Goal: Transaction & Acquisition: Obtain resource

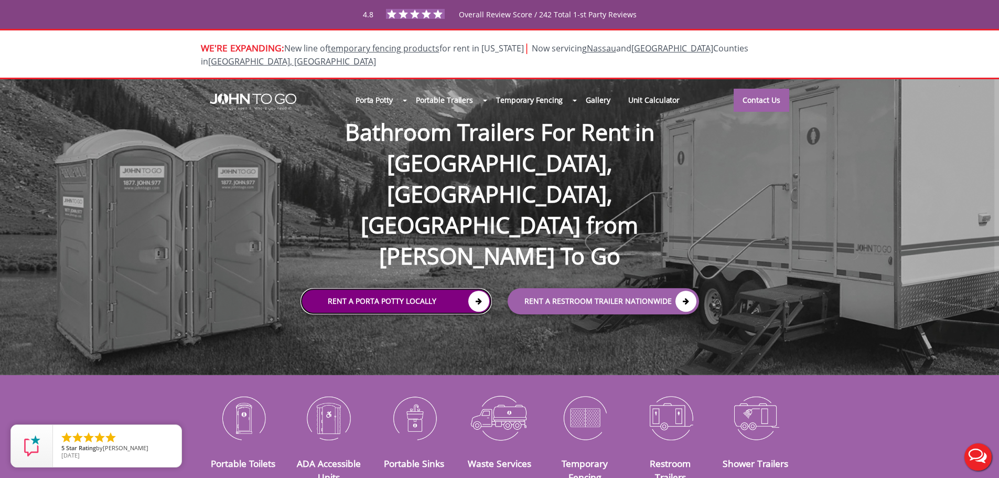
click at [390, 288] on link "Rent a Porta Potty Locally" at bounding box center [395, 301] width 191 height 26
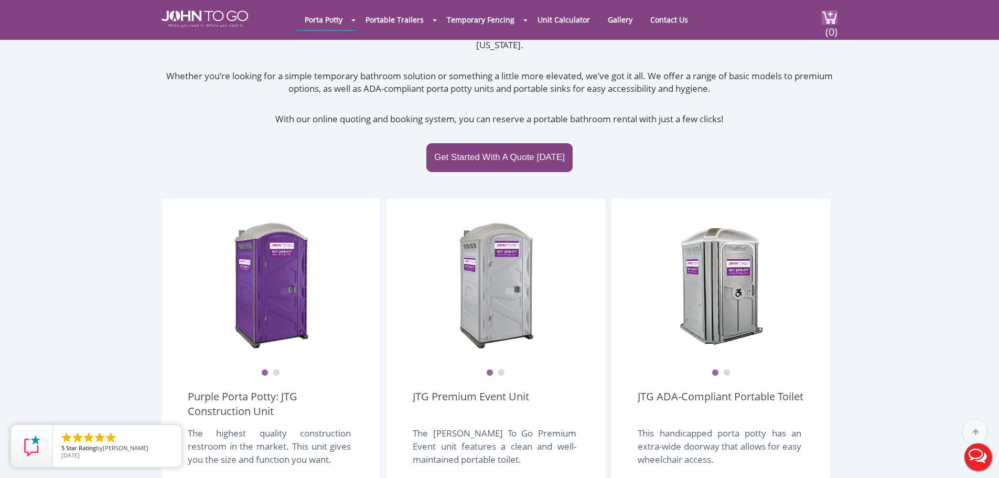
scroll to position [157, 0]
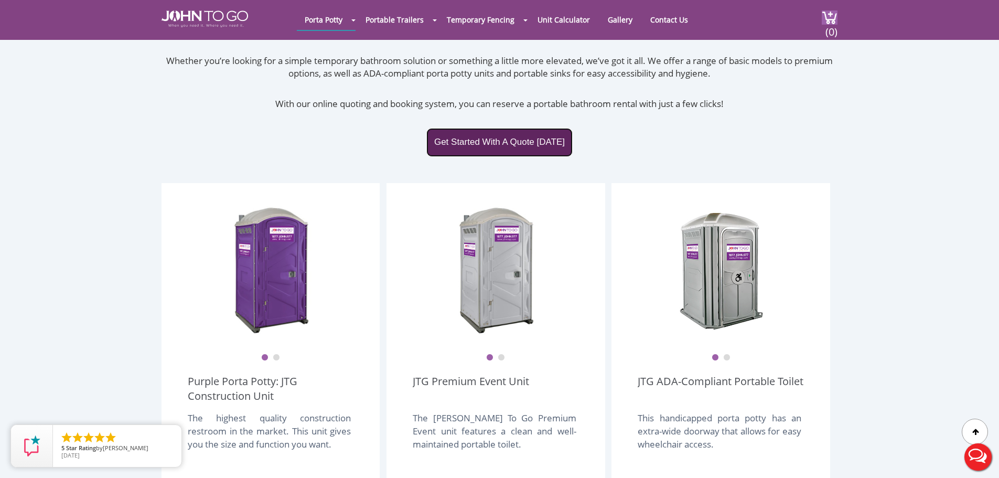
click at [497, 128] on link "Get Started With A Quote Today" at bounding box center [499, 142] width 146 height 28
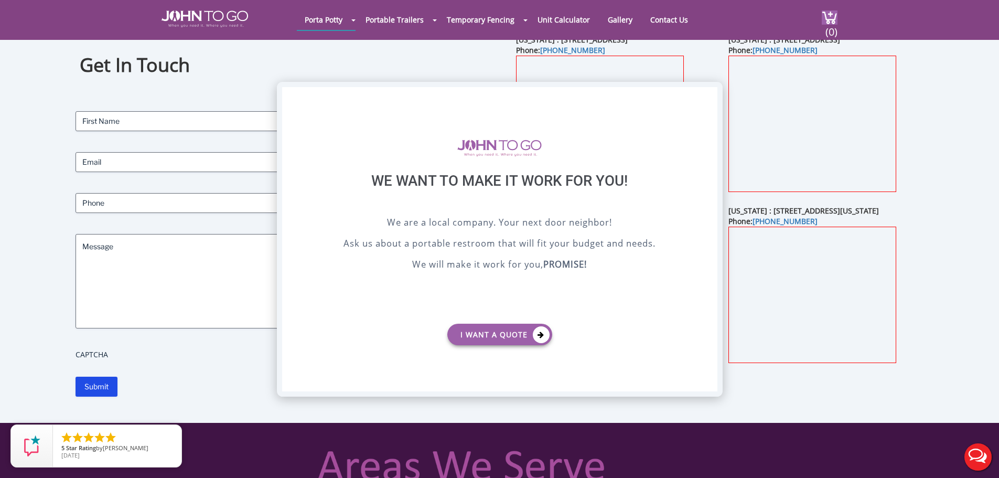
click at [712, 94] on div "X" at bounding box center [708, 96] width 16 height 18
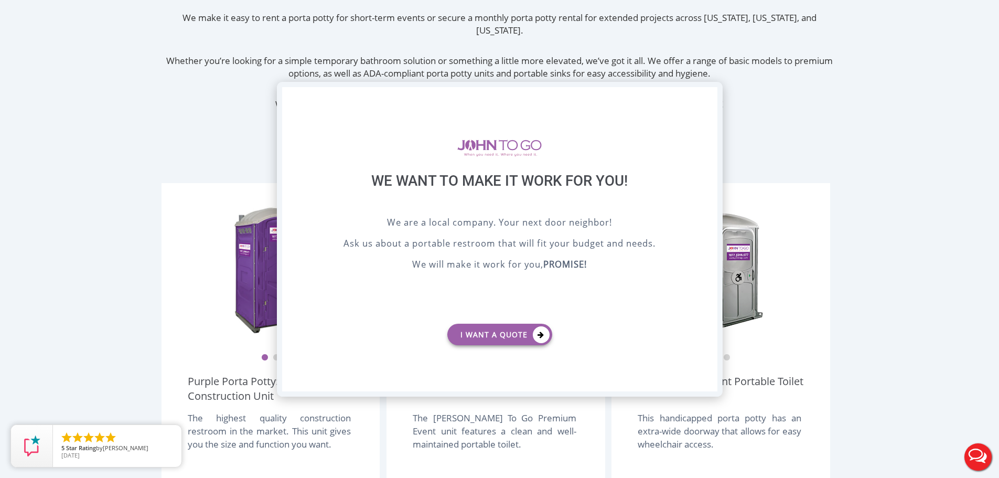
click at [705, 96] on div "X" at bounding box center [708, 96] width 16 height 18
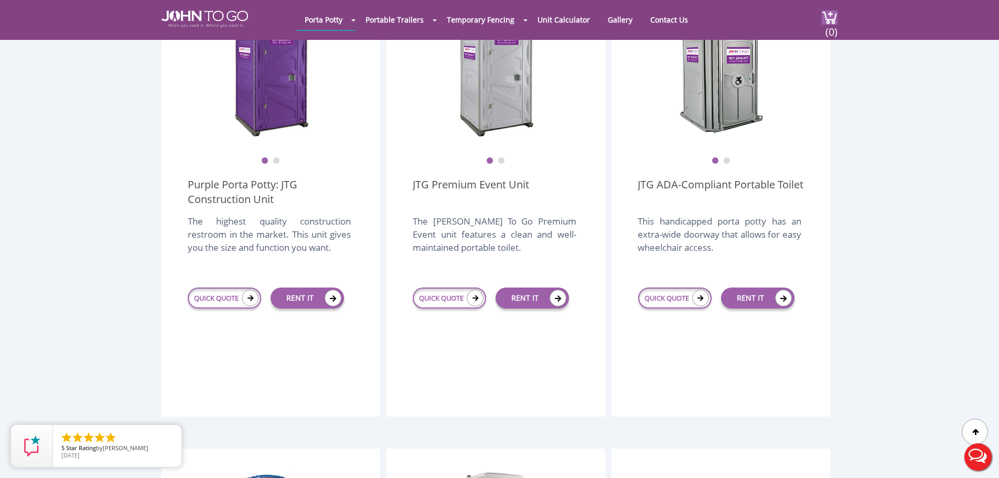
scroll to position [301, 0]
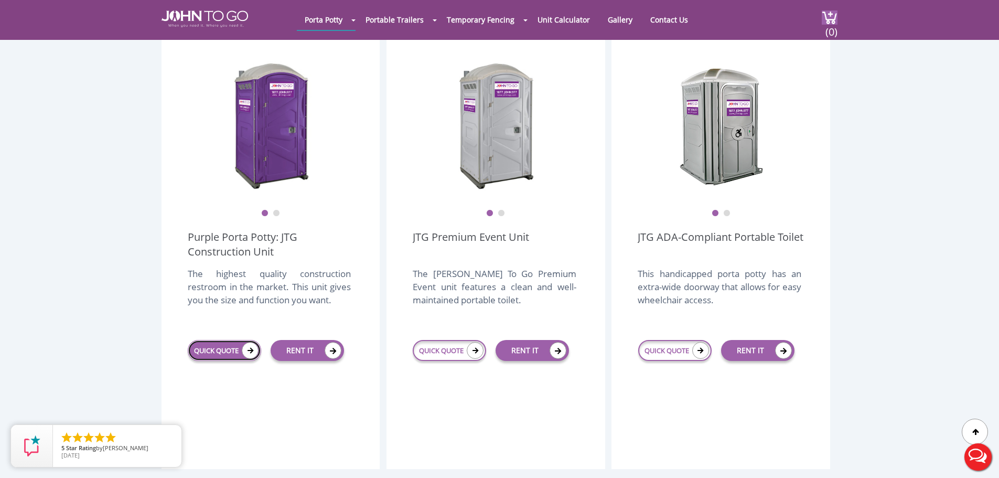
click at [222, 340] on link "QUICK QUOTE" at bounding box center [224, 350] width 73 height 21
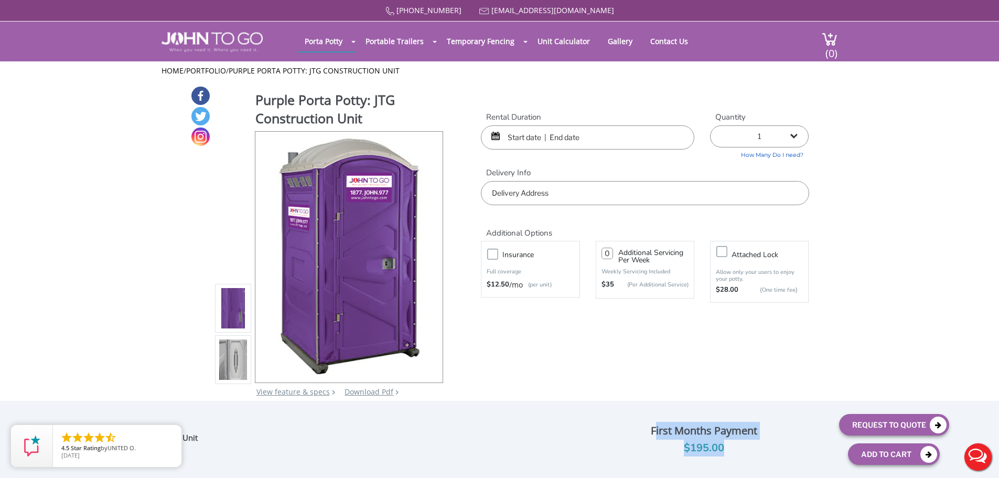
drag, startPoint x: 725, startPoint y: 450, endPoint x: 655, endPoint y: 419, distance: 76.5
click at [655, 419] on div "Purple Porta Potty: JTG Construction Unit Optional Insurance $ Servicing charge…" at bounding box center [499, 439] width 899 height 67
click at [577, 345] on div "Purple Porta Potty: JTG Construction Unit View feature & specs Download Pdf Pro…" at bounding box center [499, 247] width 619 height 324
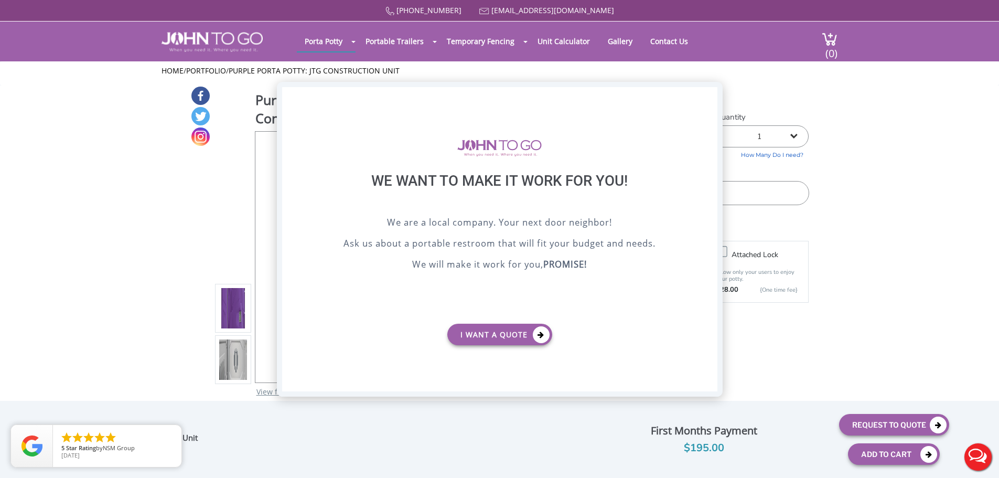
click at [710, 91] on div "X" at bounding box center [708, 96] width 16 height 18
